Goal: Submit feedback/report problem

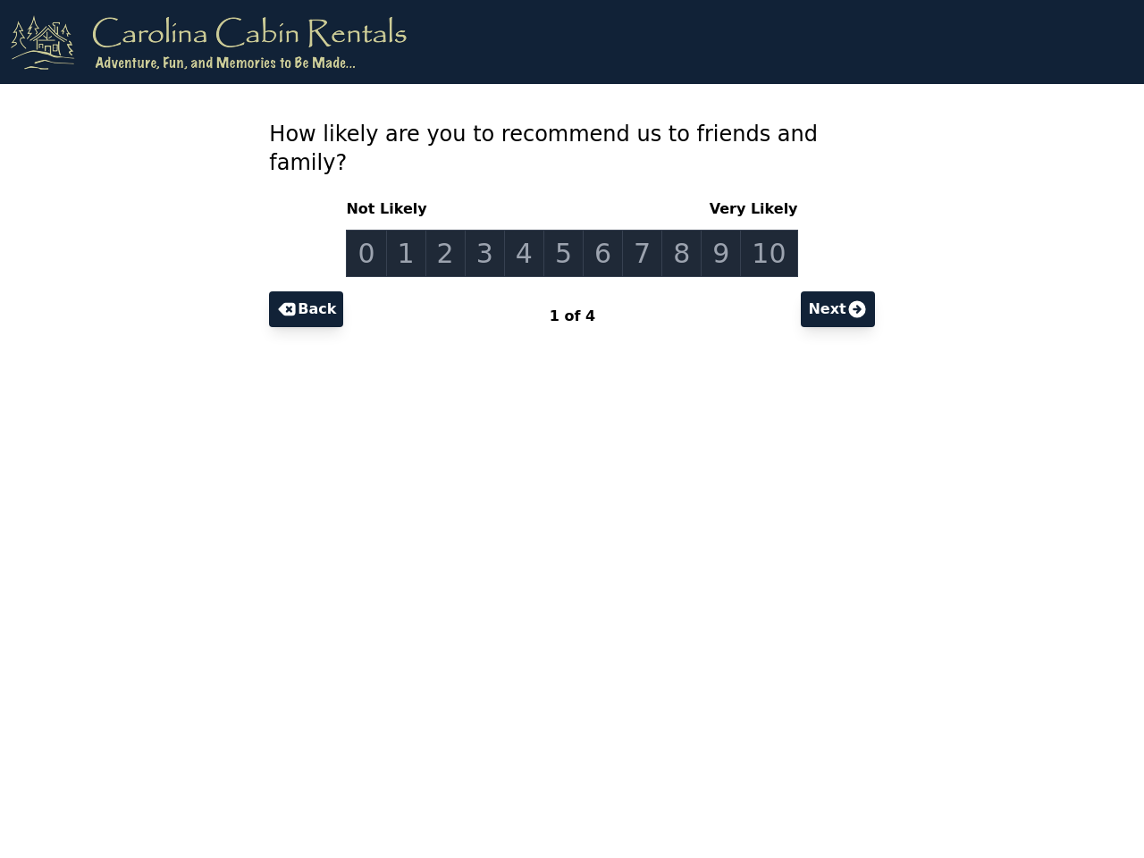
click at [381, 230] on link "0" at bounding box center [366, 253] width 40 height 47
click at [417, 230] on link "1" at bounding box center [406, 253] width 40 height 47
click at [454, 230] on link "2" at bounding box center [445, 253] width 40 height 47
click at [491, 230] on link "3" at bounding box center [485, 253] width 40 height 47
click at [528, 230] on link "4" at bounding box center [524, 253] width 40 height 47
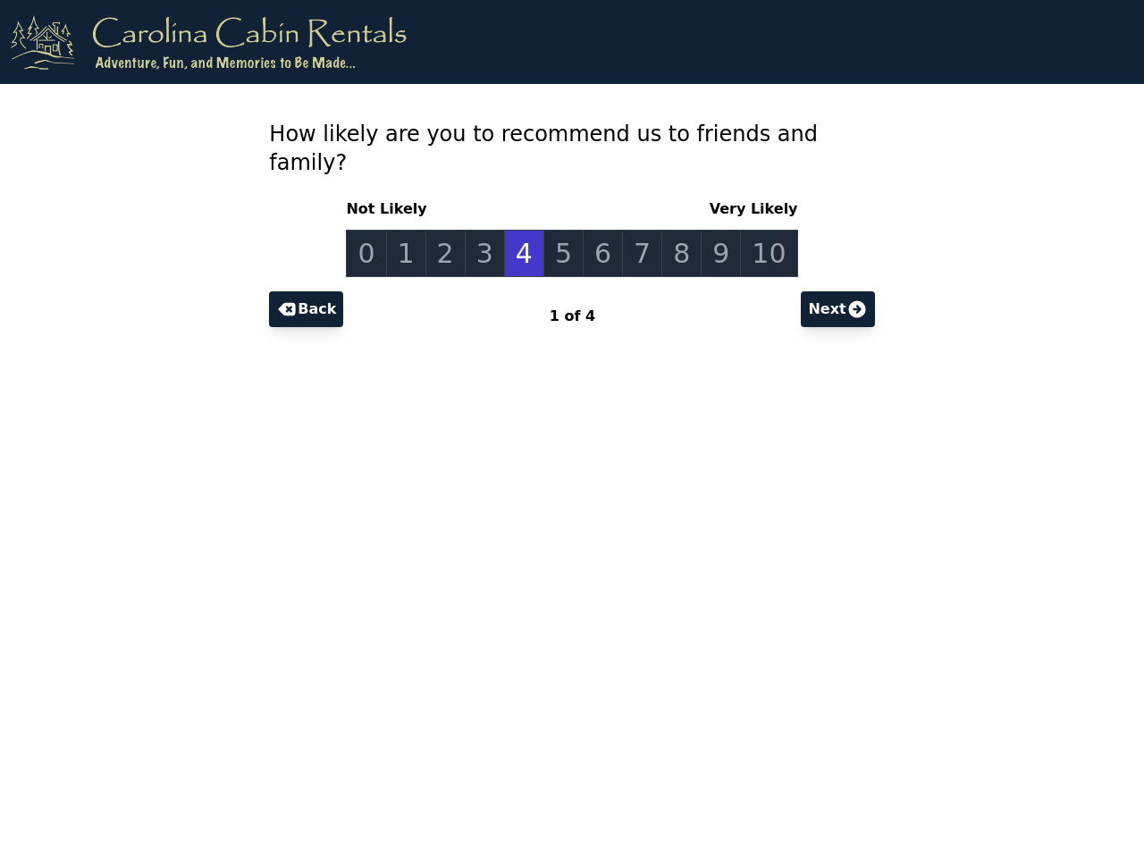
click at [565, 230] on link "5" at bounding box center [563, 253] width 40 height 47
click at [602, 230] on link "6" at bounding box center [603, 253] width 40 height 47
click at [638, 230] on link "7" at bounding box center [642, 253] width 40 height 47
click at [675, 230] on link "8" at bounding box center [681, 253] width 40 height 47
click at [712, 230] on link "9" at bounding box center [721, 253] width 40 height 47
